Goal: Obtain resource: Download file/media

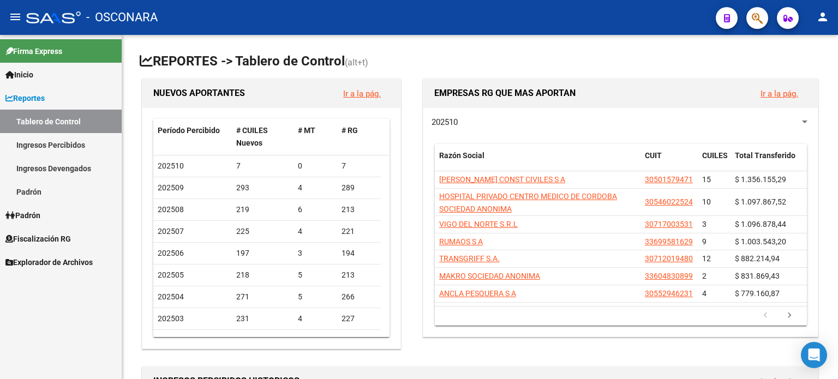
click at [46, 235] on span "Fiscalización RG" at bounding box center [37, 239] width 65 height 12
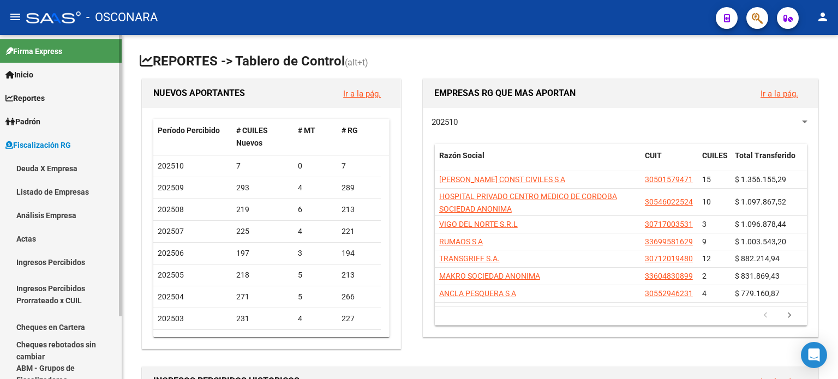
click at [62, 213] on link "Análisis Empresa" at bounding box center [61, 215] width 122 height 23
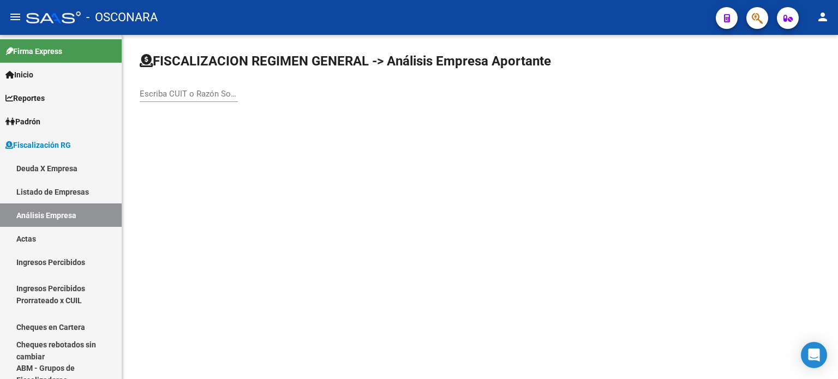
click at [185, 89] on input "Escriba CUIT o Razón Social para buscar" at bounding box center [189, 94] width 98 height 10
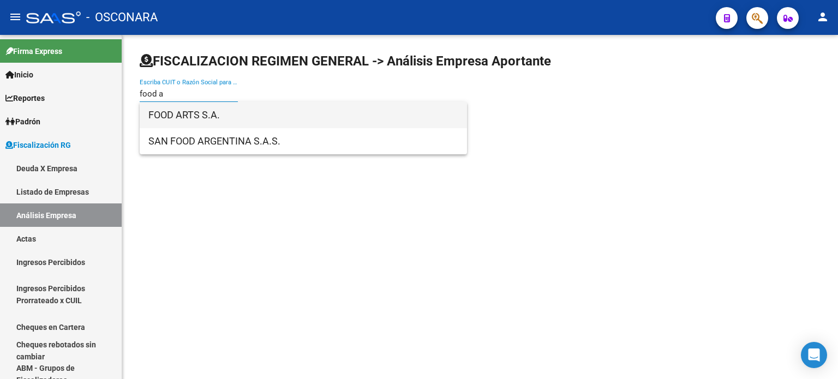
type input "food a"
click at [204, 122] on span "FOOD ARTS S.A." at bounding box center [303, 115] width 310 height 26
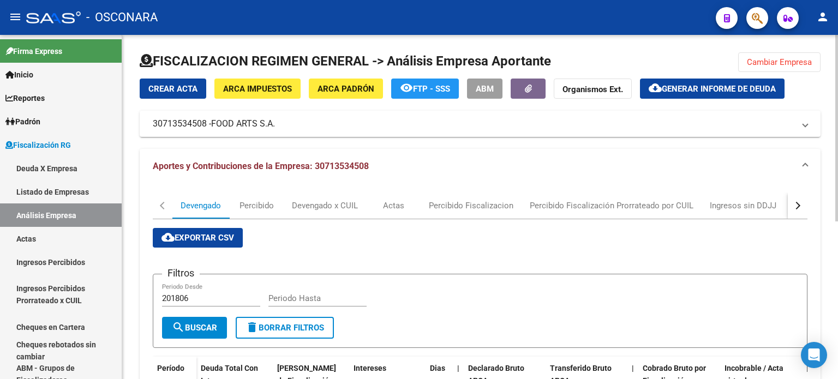
click at [800, 205] on button "button" at bounding box center [798, 206] width 20 height 26
click at [606, 205] on div "DDJJ" at bounding box center [607, 206] width 20 height 12
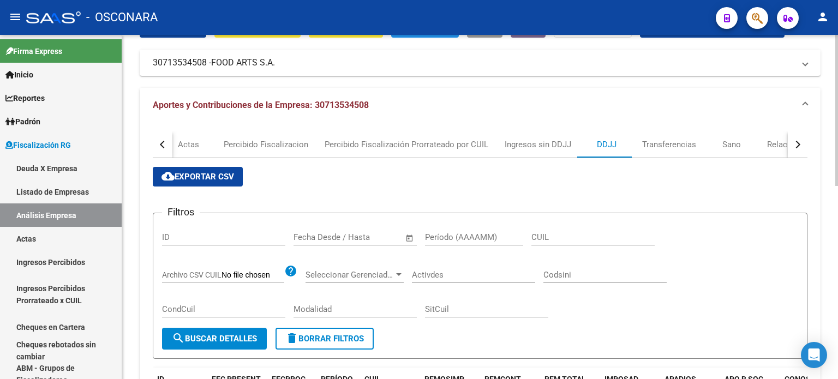
scroll to position [55, 0]
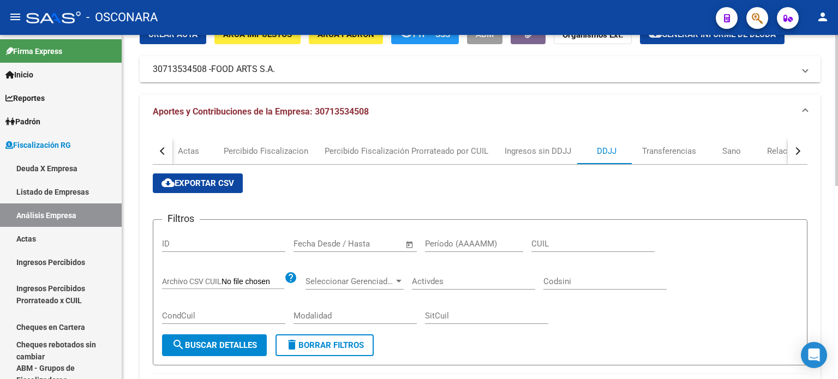
click at [198, 183] on span "cloud_download Exportar CSV" at bounding box center [198, 183] width 73 height 10
